Goal: Transaction & Acquisition: Book appointment/travel/reservation

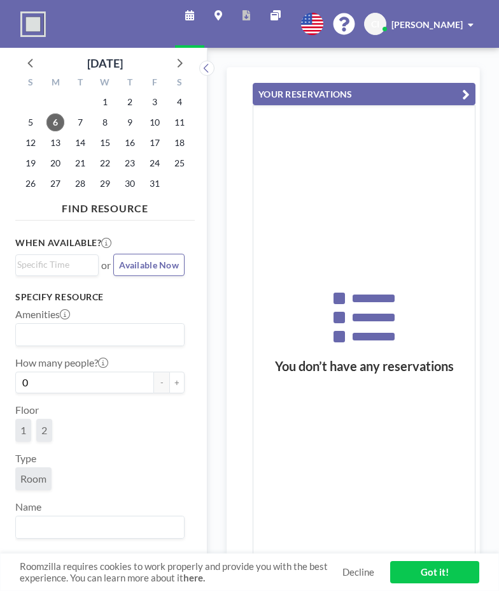
scroll to position [0, 1325]
click at [57, 127] on span "6" at bounding box center [56, 122] width 18 height 18
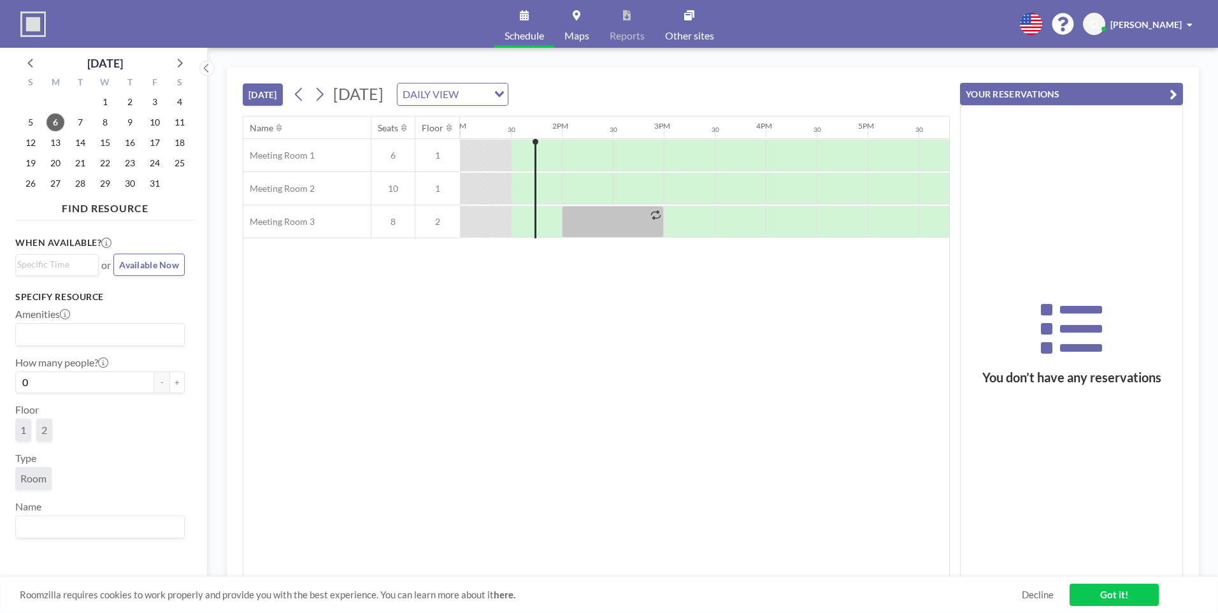
click at [499, 154] on div at bounding box center [536, 155] width 51 height 31
click at [499, 150] on div at bounding box center [549, 156] width 25 height 32
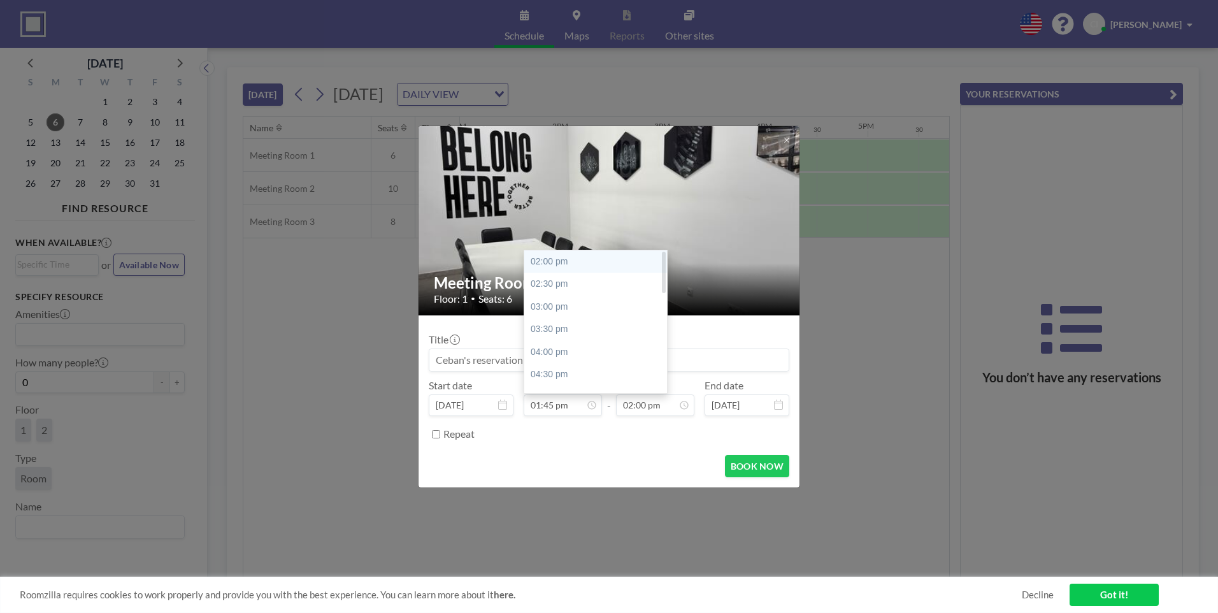
click at [499, 266] on div "02:00 pm" at bounding box center [598, 261] width 149 height 23
type input "02:00 pm"
click at [499, 405] on input "02:30 pm" at bounding box center [655, 405] width 78 height 22
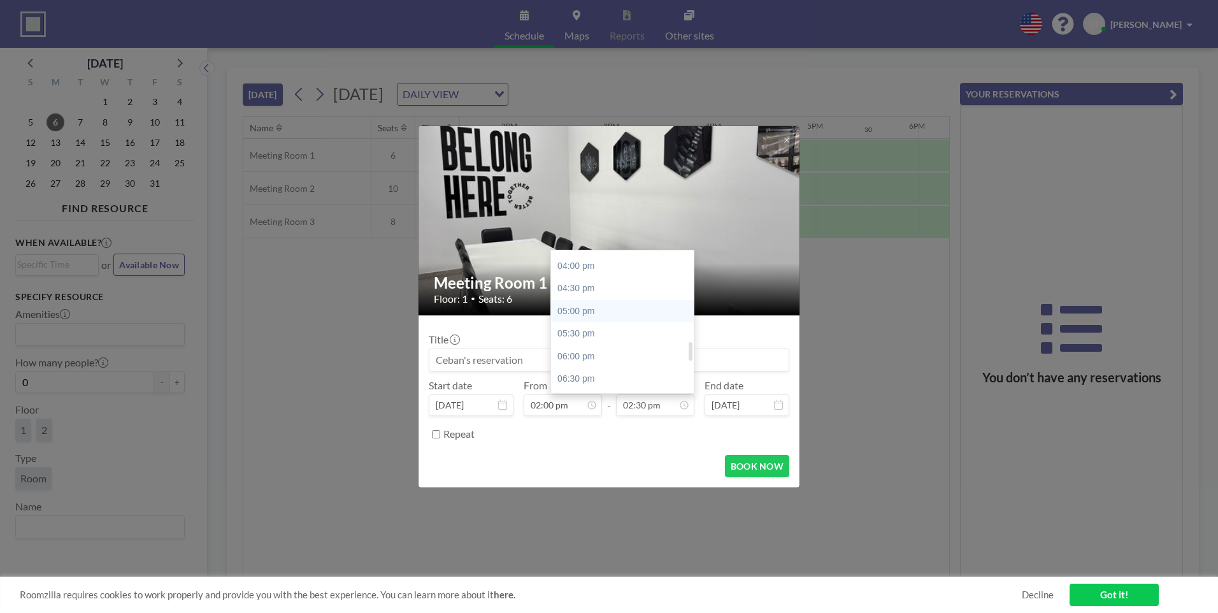
click at [499, 312] on div "05:00 pm" at bounding box center [625, 311] width 149 height 23
type input "05:00 pm"
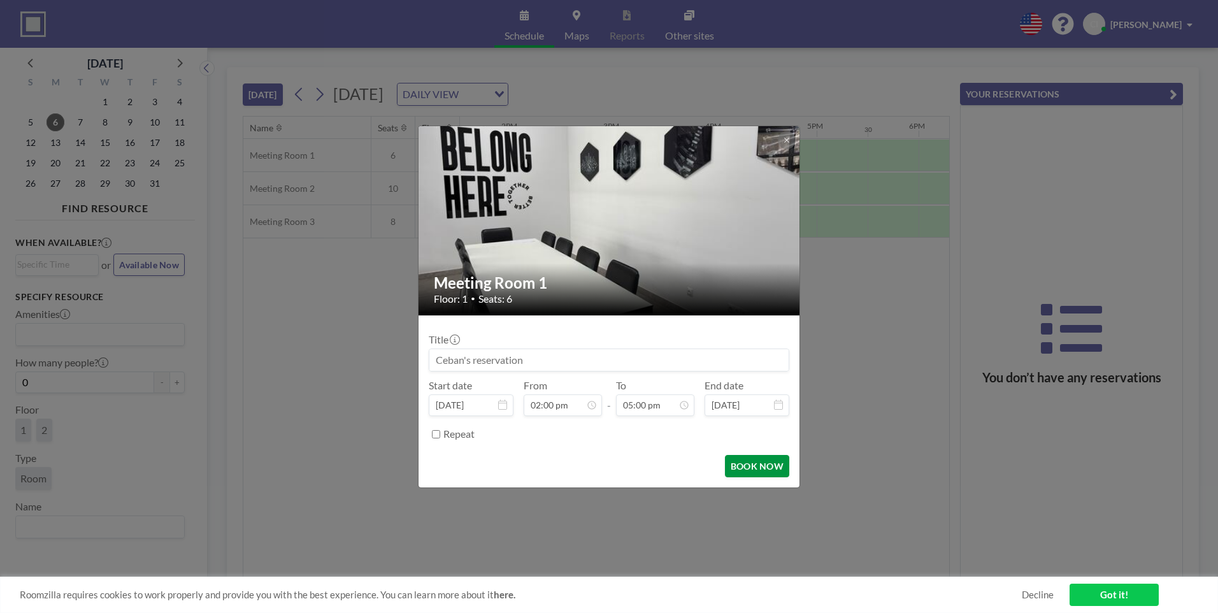
click at [499, 469] on button "BOOK NOW" at bounding box center [757, 466] width 64 height 22
